Goal: Task Accomplishment & Management: Use online tool/utility

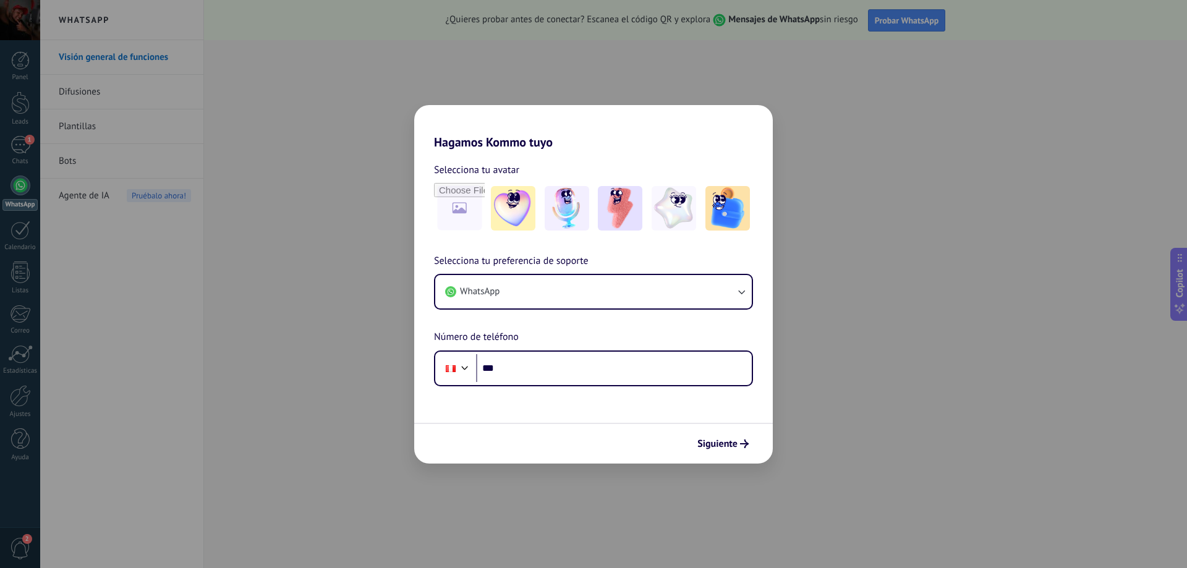
click at [837, 93] on div "Hagamos Kommo tuyo Selecciona tu avatar Selecciona tu preferencia de soporte Wh…" at bounding box center [593, 284] width 1187 height 568
click at [628, 288] on button "WhatsApp" at bounding box center [593, 291] width 317 height 33
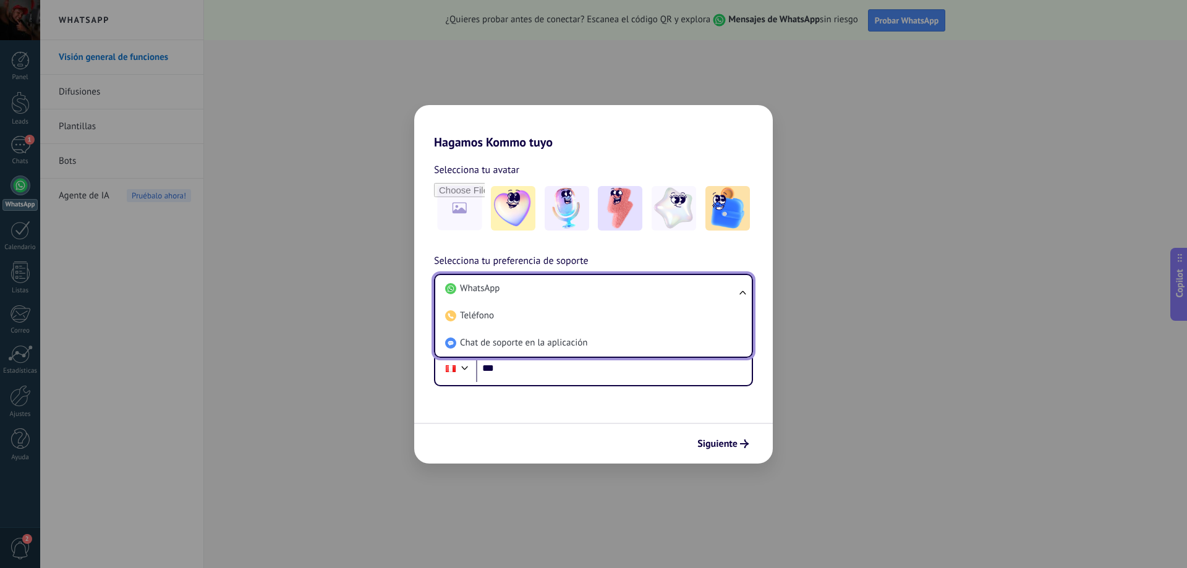
click at [628, 288] on li "WhatsApp" at bounding box center [591, 288] width 302 height 27
